Goal: Task Accomplishment & Management: Use online tool/utility

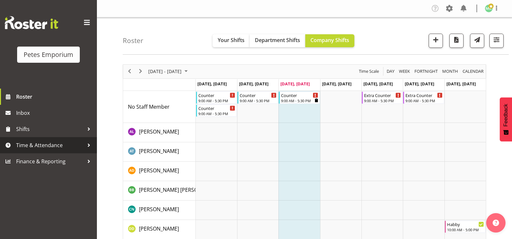
click at [31, 147] on span "Time & Attendance" at bounding box center [50, 145] width 68 height 10
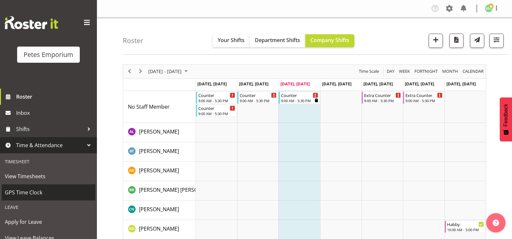
click at [28, 192] on span "GPS Time Clock" at bounding box center [48, 192] width 87 height 10
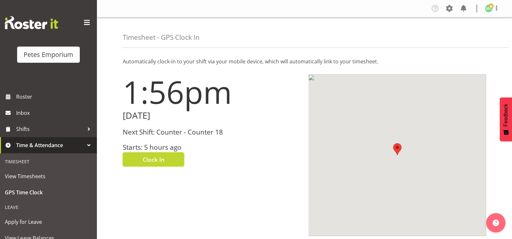
drag, startPoint x: 162, startPoint y: 161, endPoint x: 134, endPoint y: 159, distance: 28.2
click at [152, 159] on span "Clock In" at bounding box center [154, 159] width 22 height 8
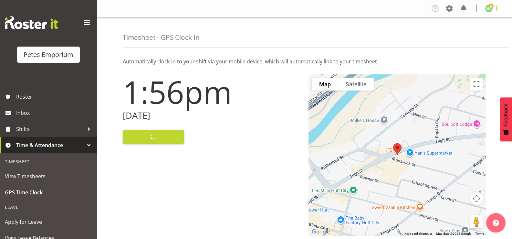
click at [492, 7] on span at bounding box center [496, 8] width 8 height 8
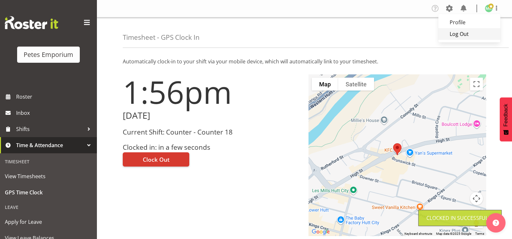
click at [476, 33] on link "Log Out" at bounding box center [469, 34] width 62 height 12
